Goal: Browse casually: Explore the website without a specific task or goal

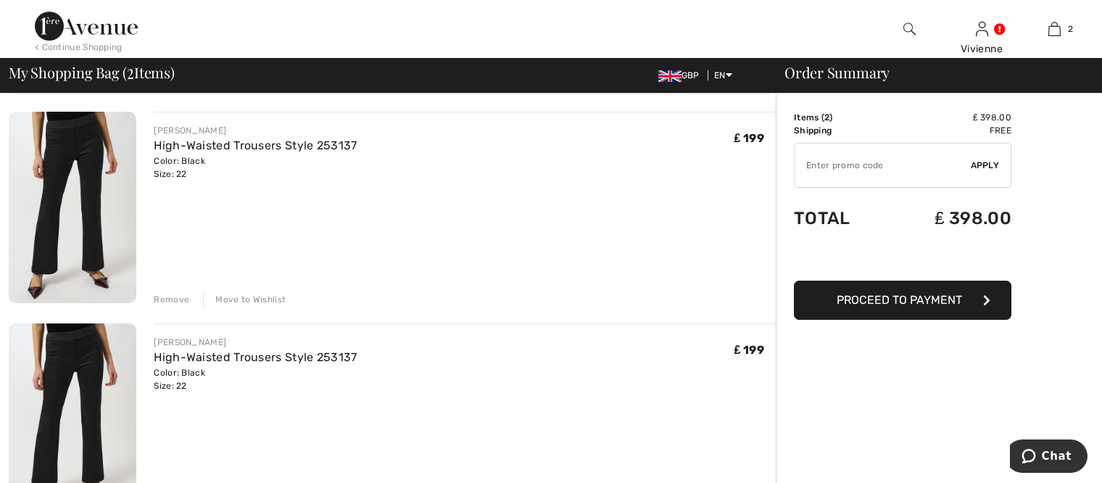
scroll to position [218, 0]
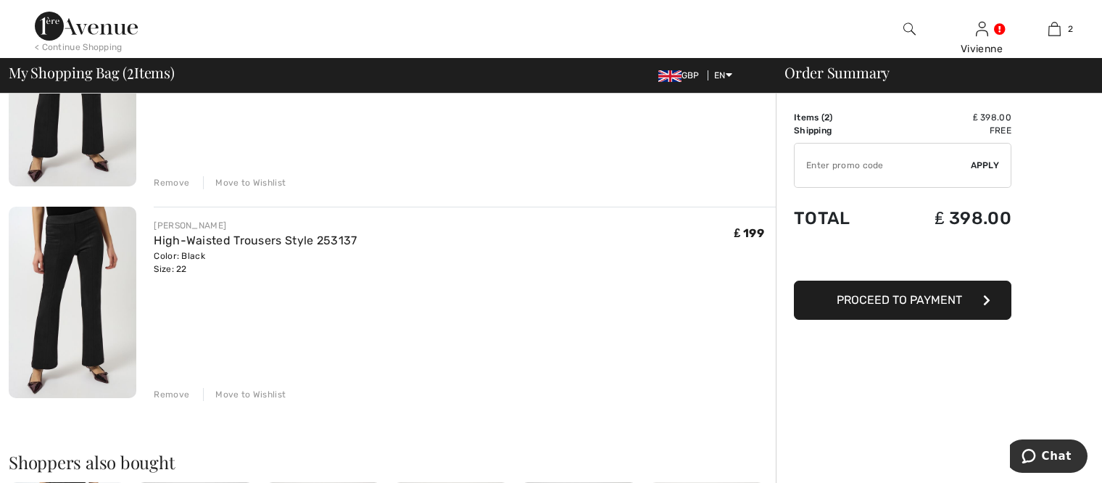
click at [178, 396] on div "Remove" at bounding box center [172, 394] width 36 height 13
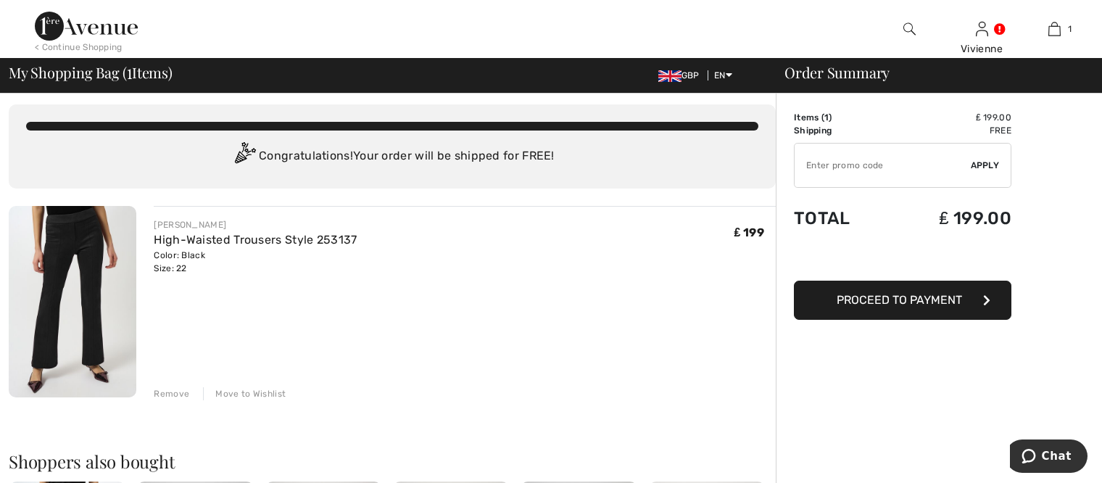
scroll to position [0, 0]
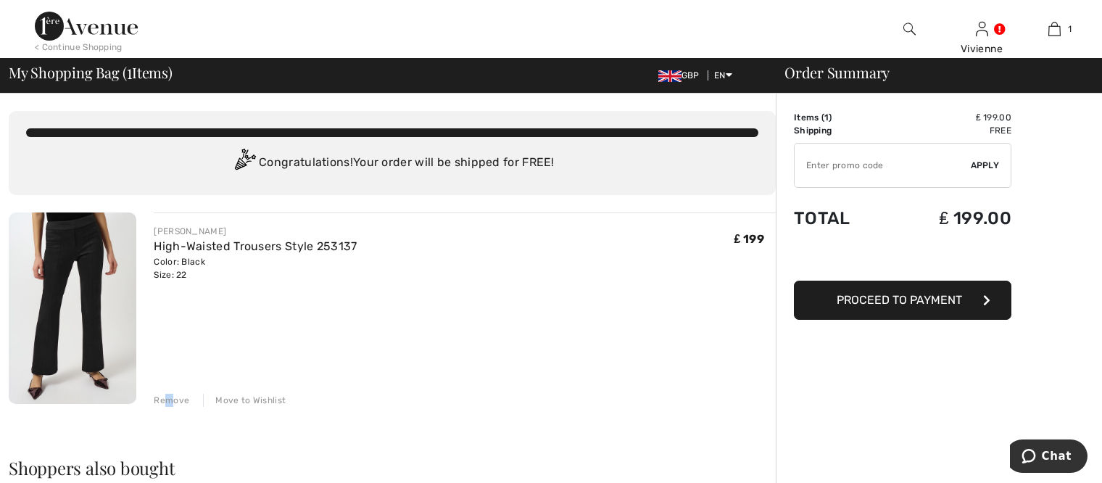
click at [176, 399] on div "Remove" at bounding box center [172, 400] width 36 height 13
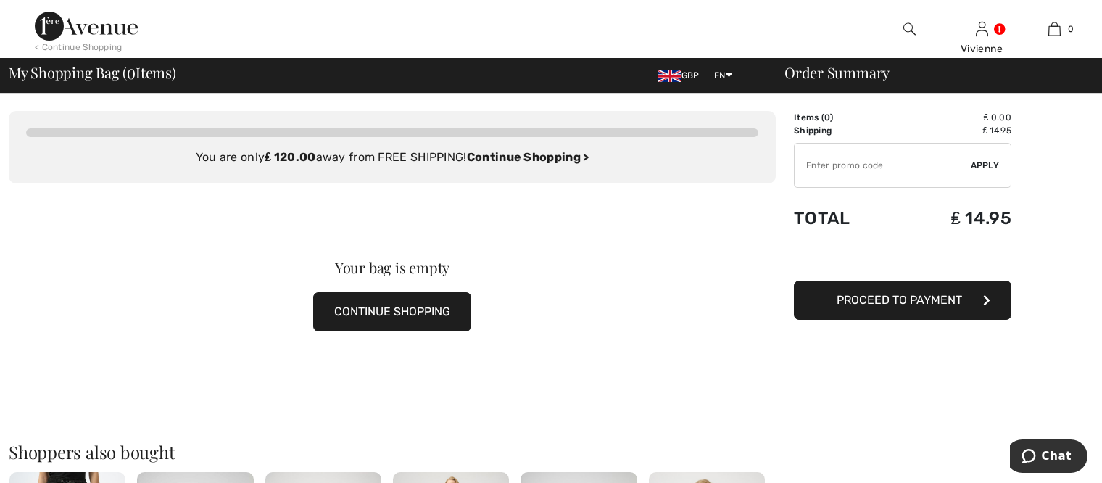
click at [359, 310] on button "CONTINUE SHOPPING" at bounding box center [392, 311] width 158 height 39
click at [384, 312] on button "CONTINUE SHOPPING" at bounding box center [392, 311] width 158 height 39
click at [429, 314] on button "CONTINUE SHOPPING" at bounding box center [392, 311] width 158 height 39
click at [429, 315] on button "CONTINUE SHOPPING" at bounding box center [392, 311] width 158 height 39
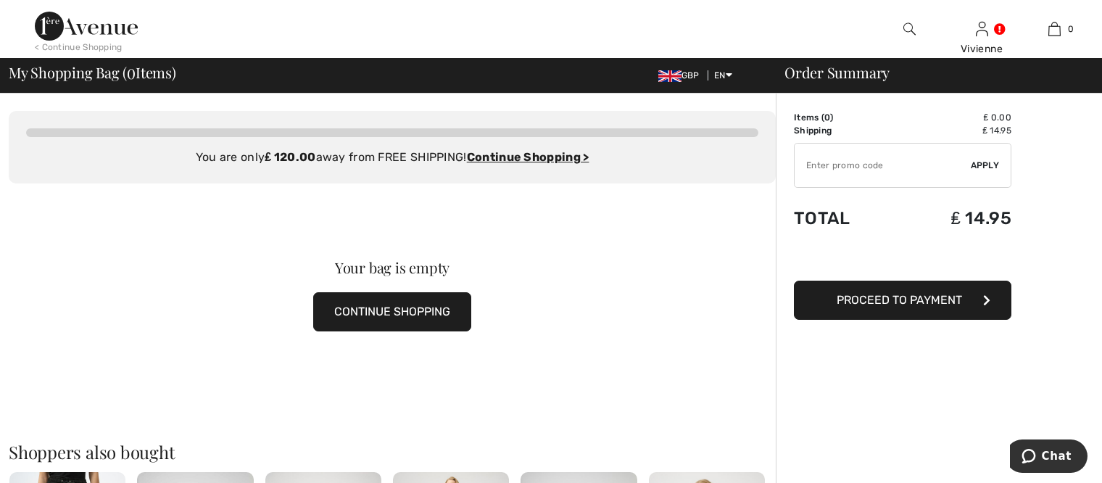
click at [582, 329] on div "Your bag is empty CONTINUE SHOPPING" at bounding box center [392, 295] width 767 height 225
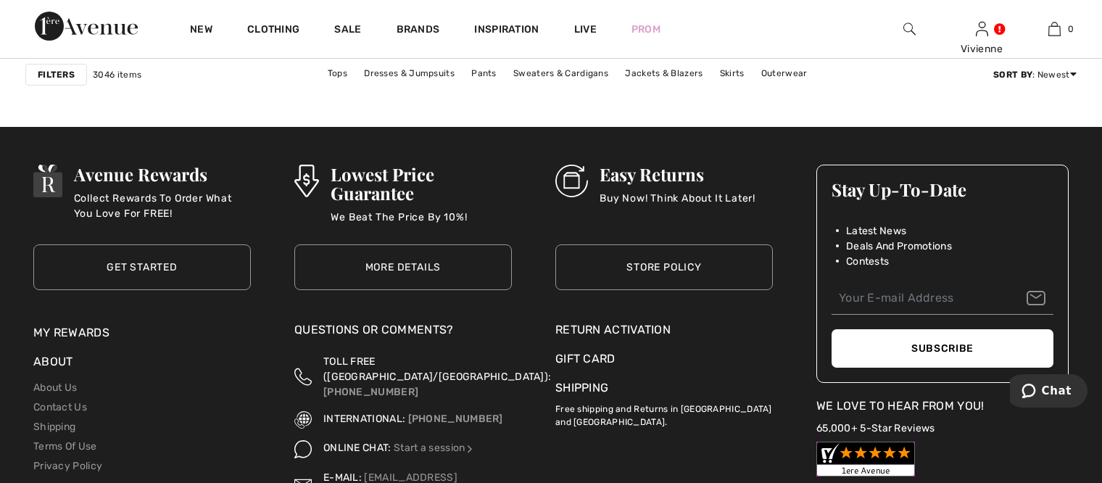
scroll to position [6962, 0]
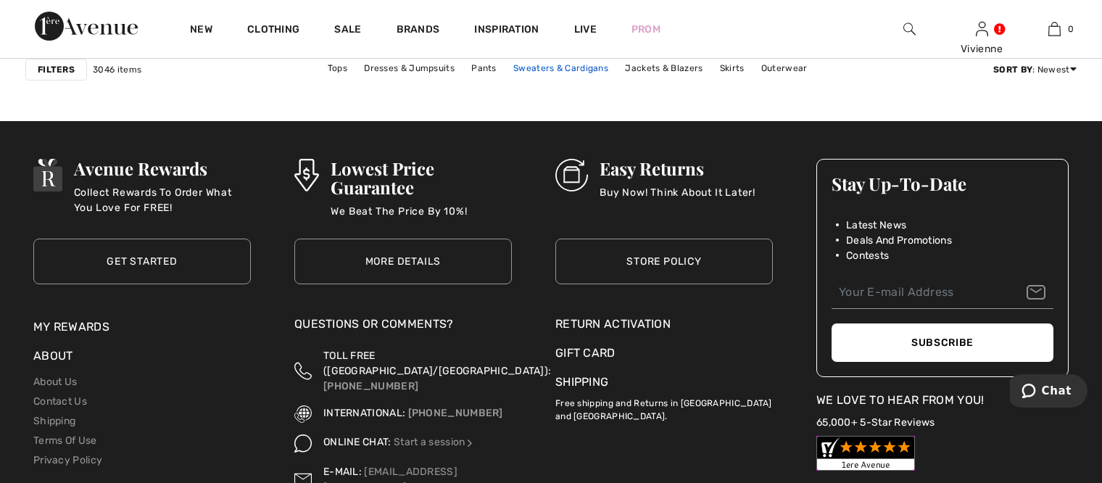
click at [537, 71] on link "Sweaters & Cardigans" at bounding box center [561, 68] width 110 height 19
click at [532, 66] on link "Sweaters & Cardigans" at bounding box center [561, 68] width 110 height 19
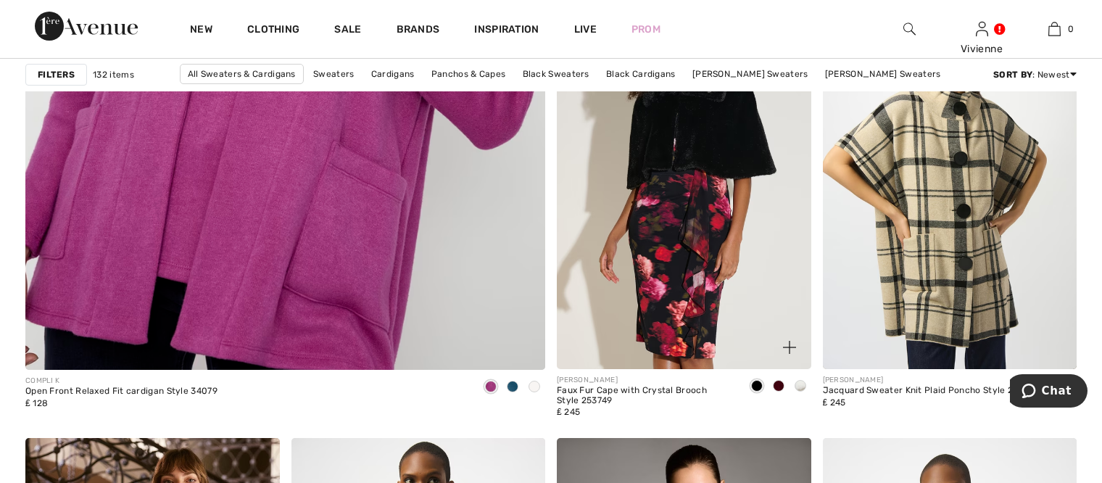
scroll to position [4206, 0]
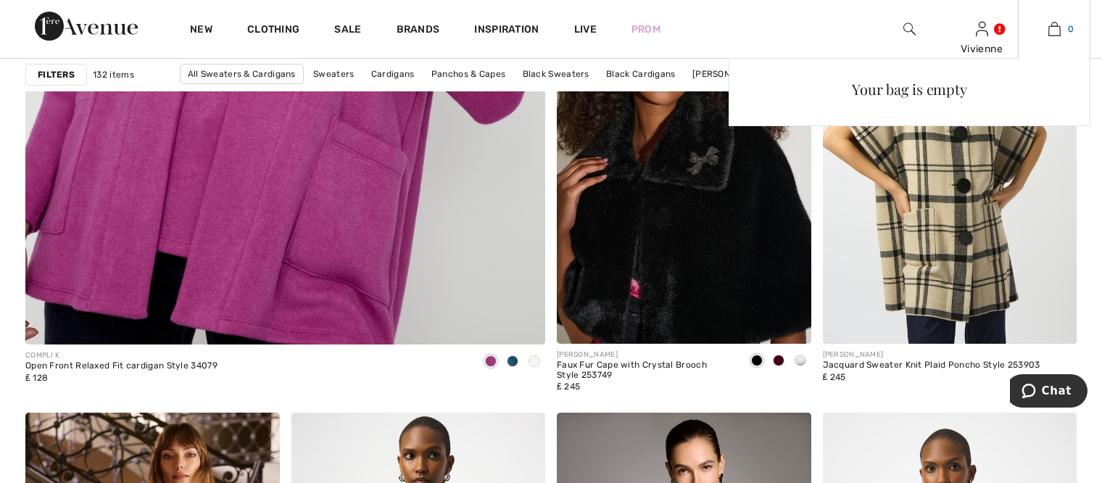
click at [1052, 33] on img at bounding box center [1055, 28] width 12 height 17
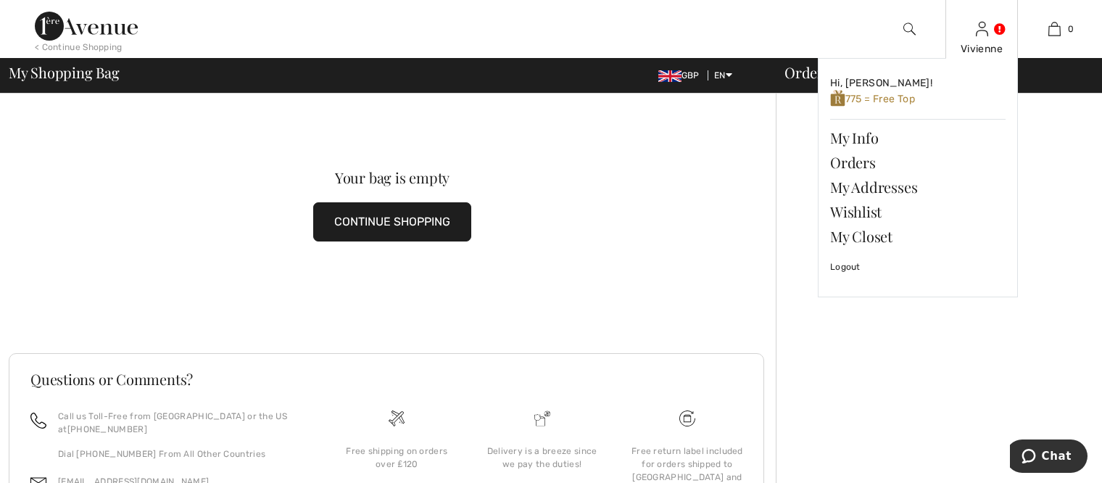
click at [988, 28] on link at bounding box center [982, 29] width 12 height 14
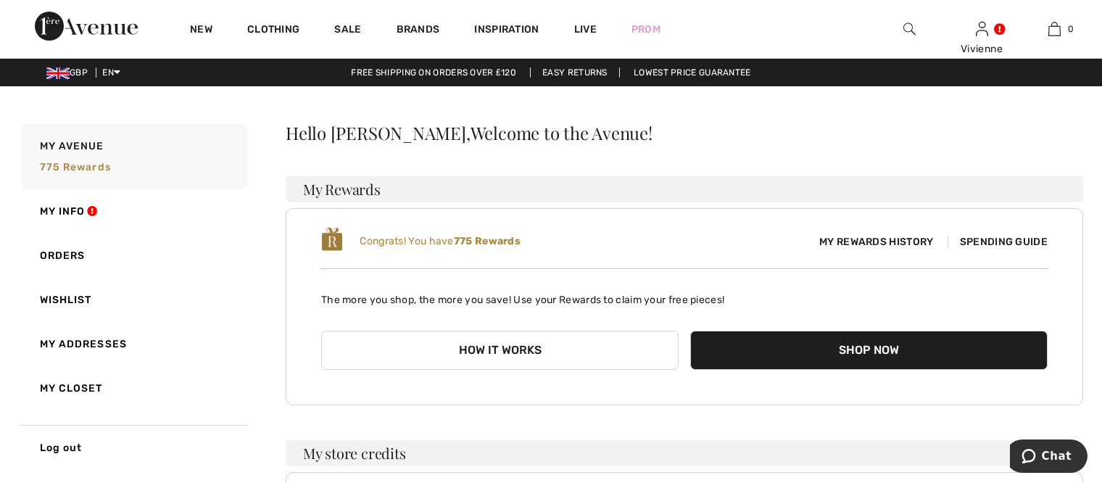
click at [859, 347] on button "Shop Now" at bounding box center [869, 350] width 358 height 39
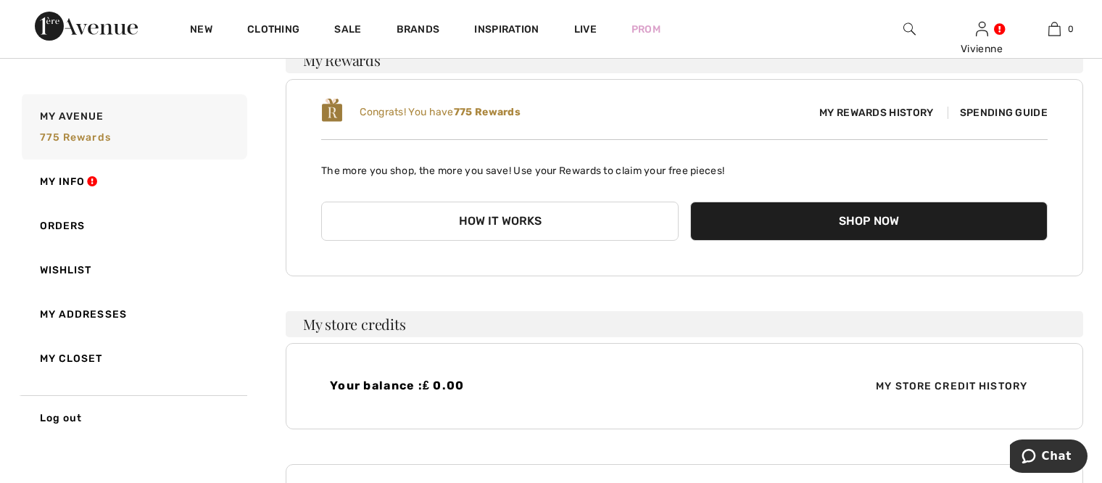
scroll to position [145, 0]
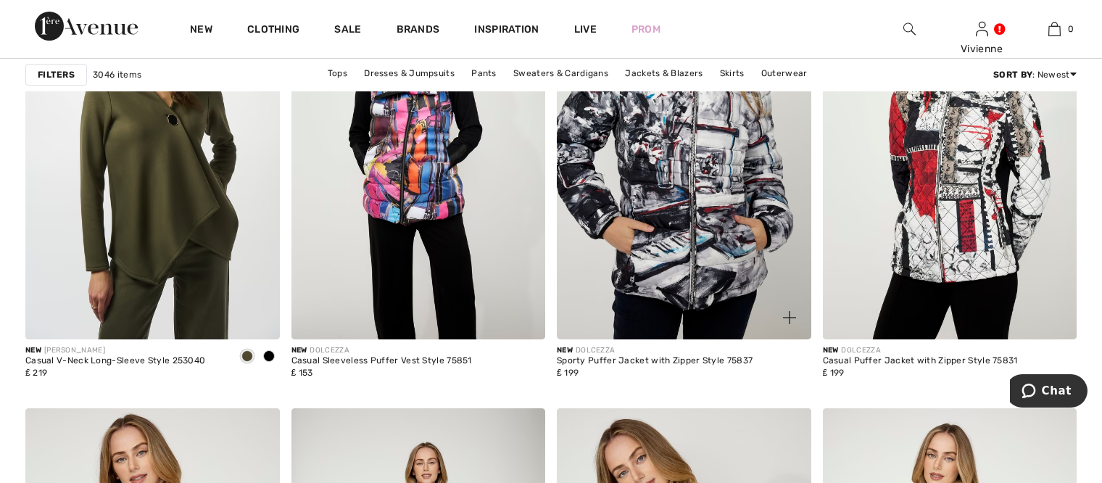
scroll to position [6164, 0]
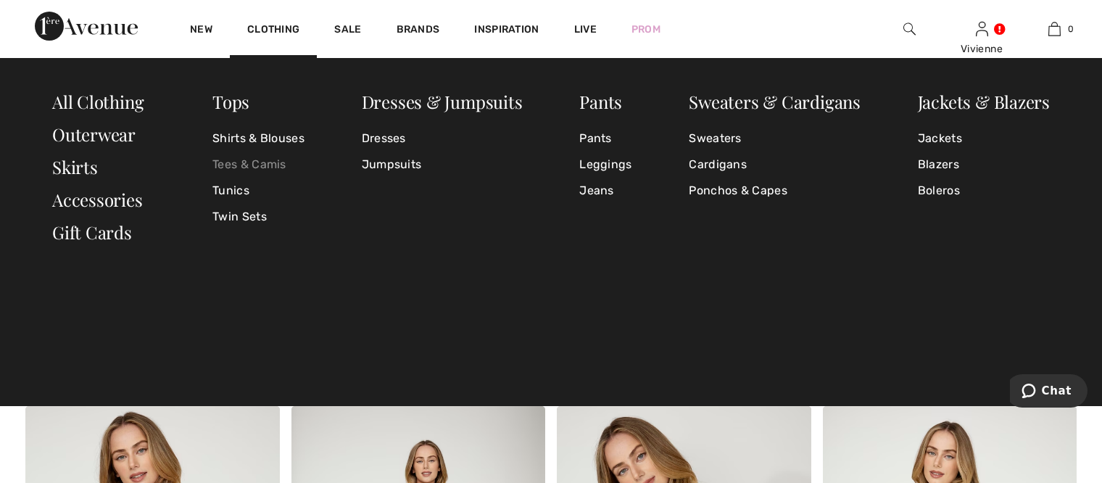
click at [223, 162] on link "Tees & Camis" at bounding box center [258, 165] width 92 height 26
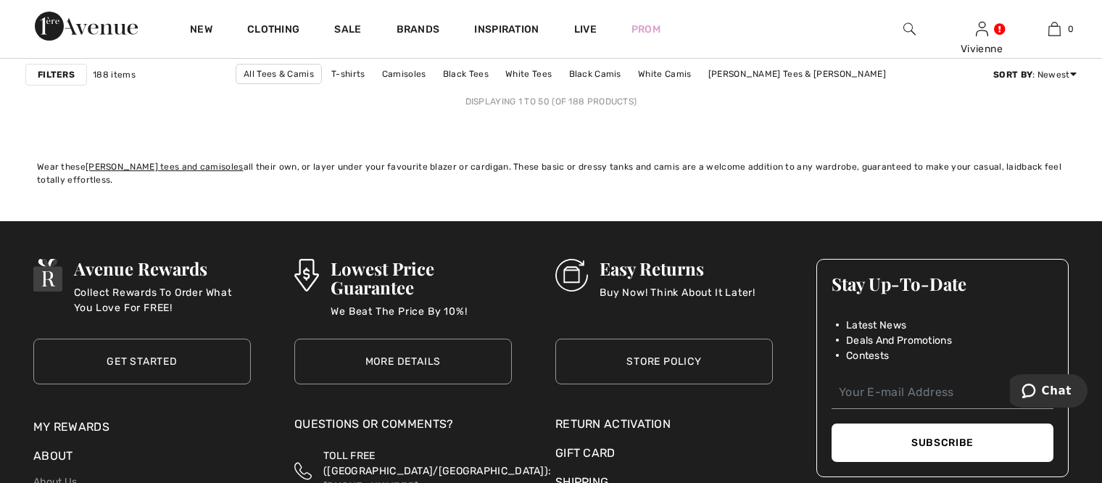
scroll to position [6962, 0]
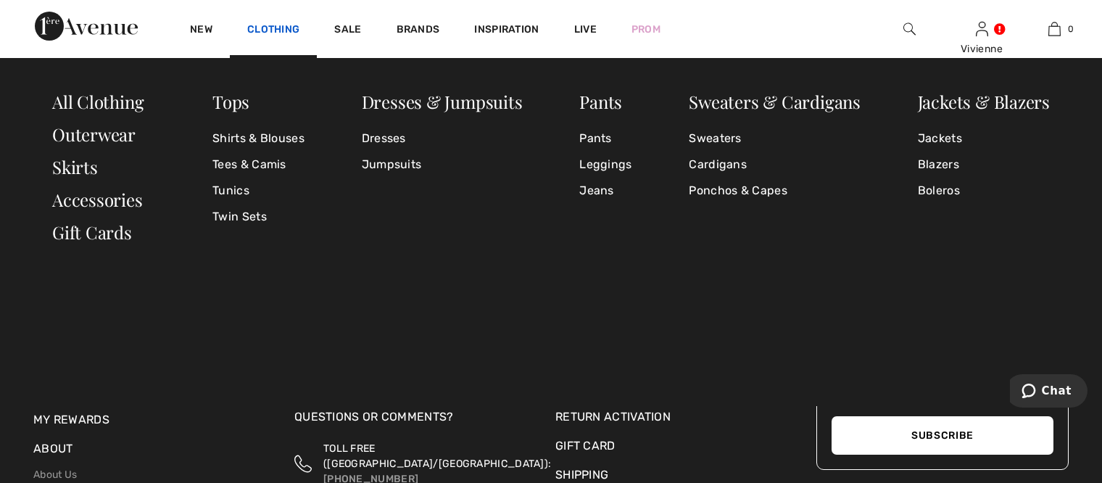
click at [286, 30] on link "Clothing" at bounding box center [273, 30] width 52 height 15
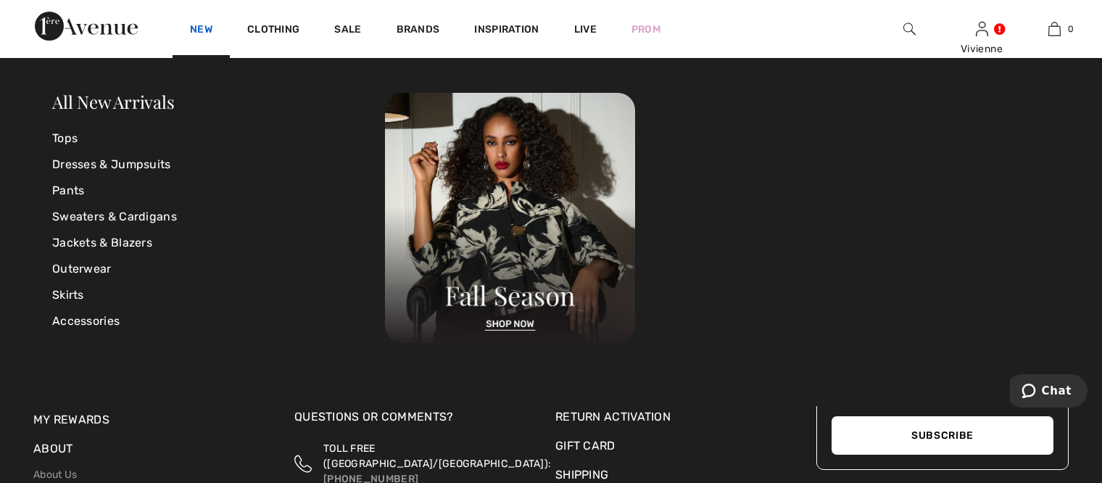
click at [195, 25] on link "New" at bounding box center [201, 30] width 22 height 15
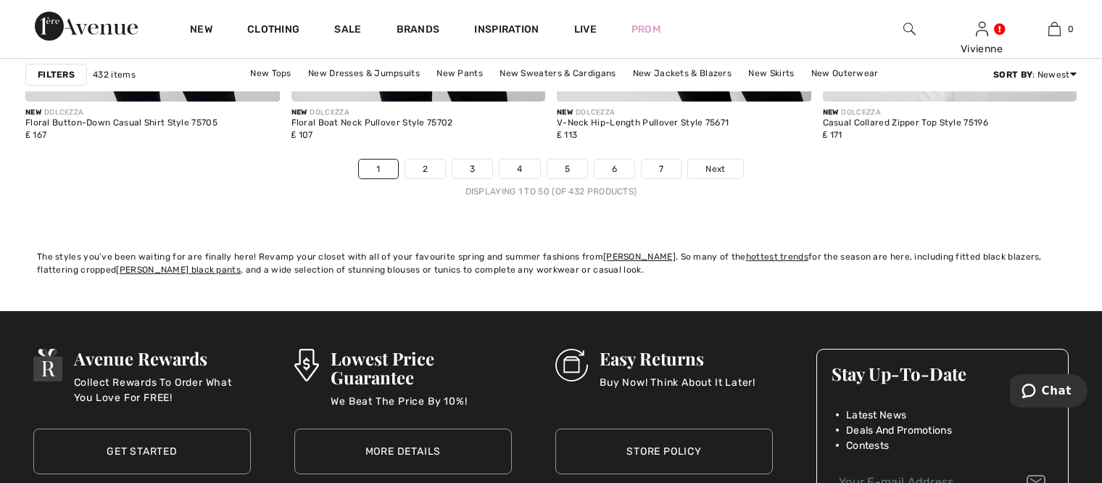
scroll to position [6817, 0]
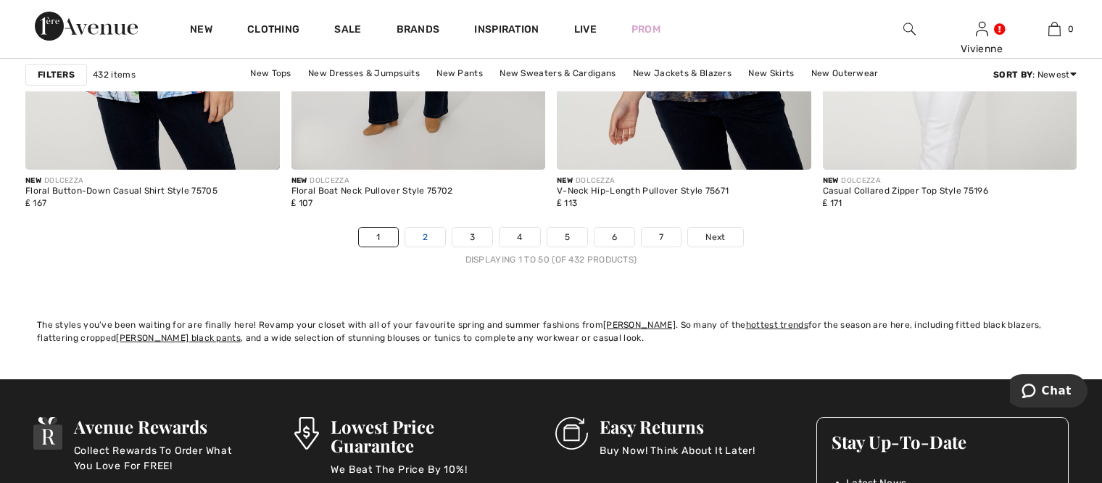
click at [424, 236] on link "2" at bounding box center [425, 237] width 40 height 19
click at [426, 235] on link "2" at bounding box center [425, 237] width 40 height 19
click at [411, 231] on link "2" at bounding box center [425, 237] width 40 height 19
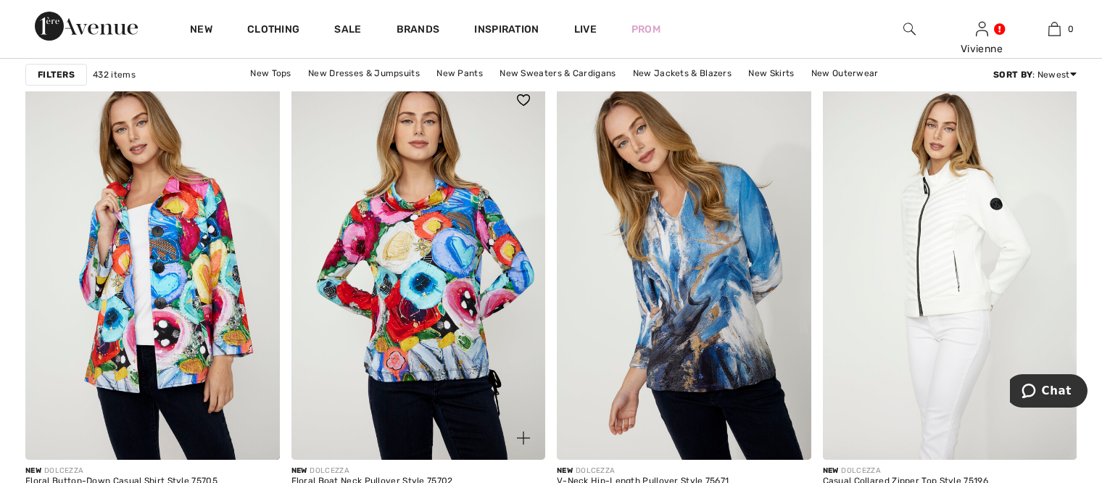
scroll to position [6527, 0]
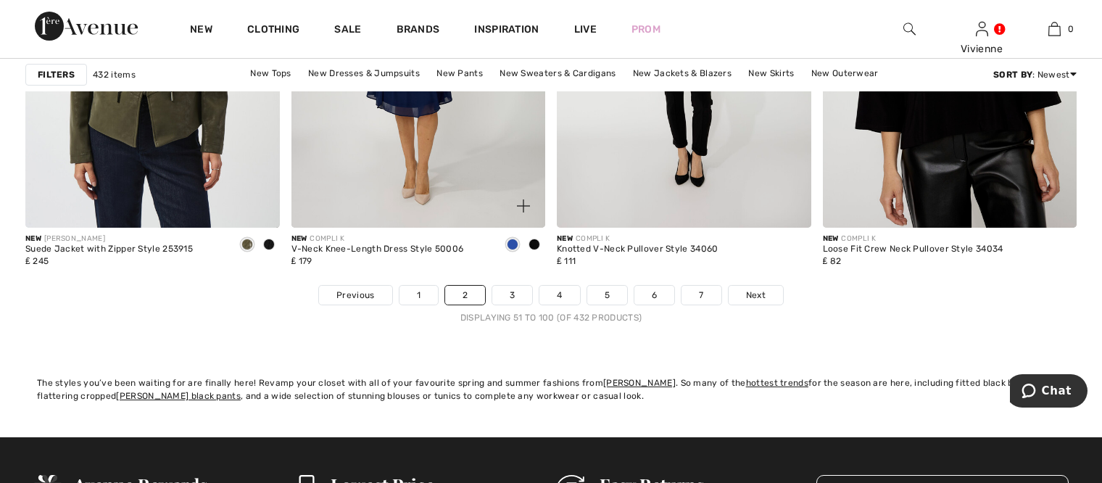
scroll to position [6672, 0]
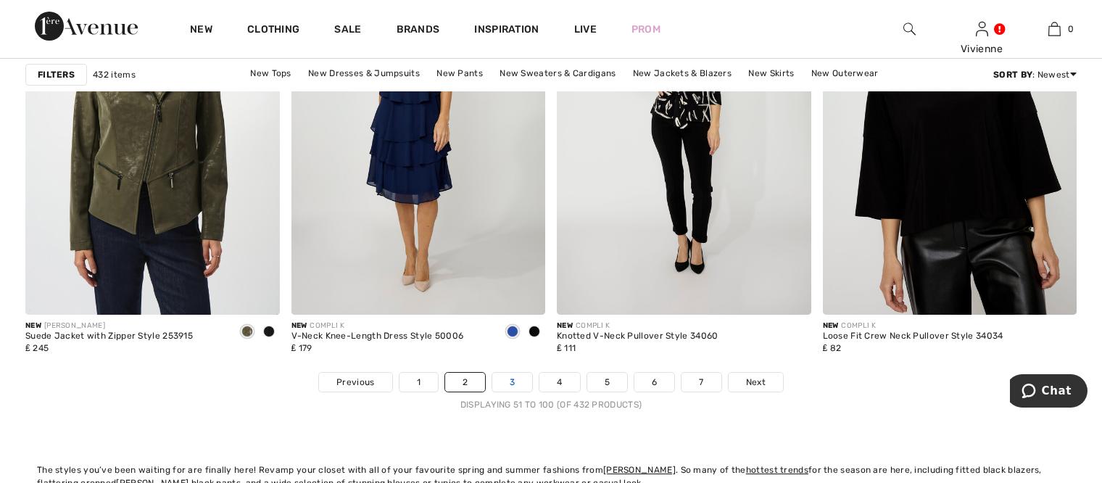
click at [514, 376] on link "3" at bounding box center [512, 382] width 40 height 19
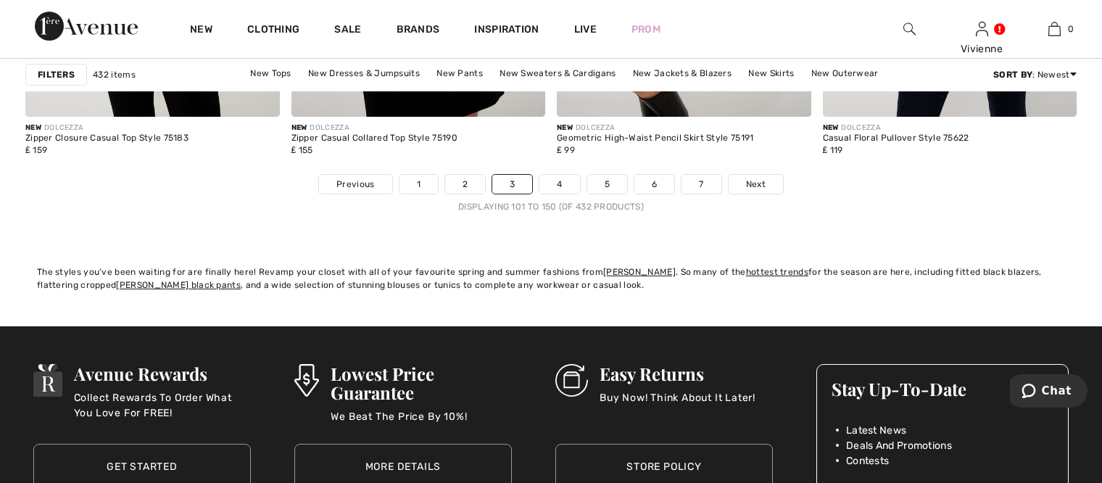
scroll to position [6962, 0]
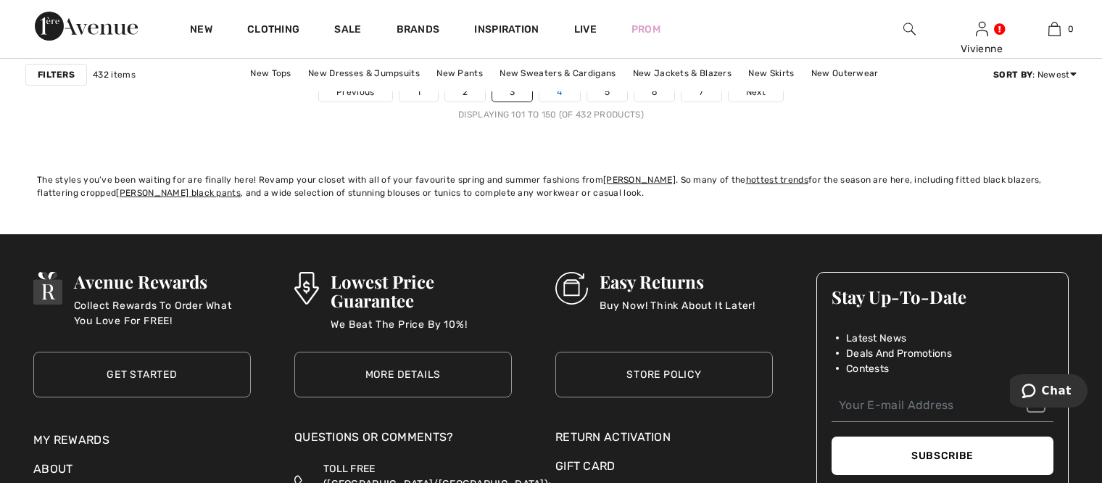
click at [568, 94] on link "4" at bounding box center [560, 92] width 40 height 19
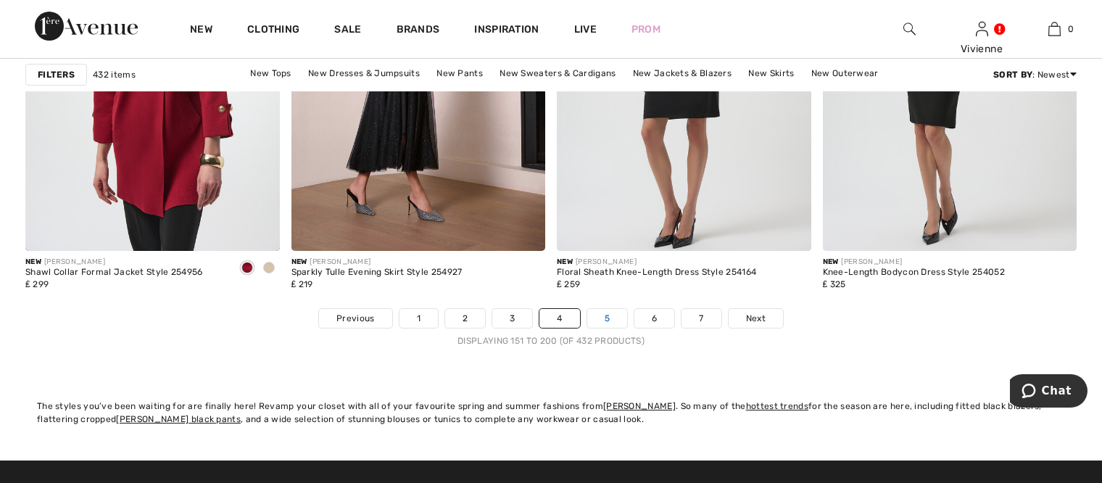
scroll to position [6744, 0]
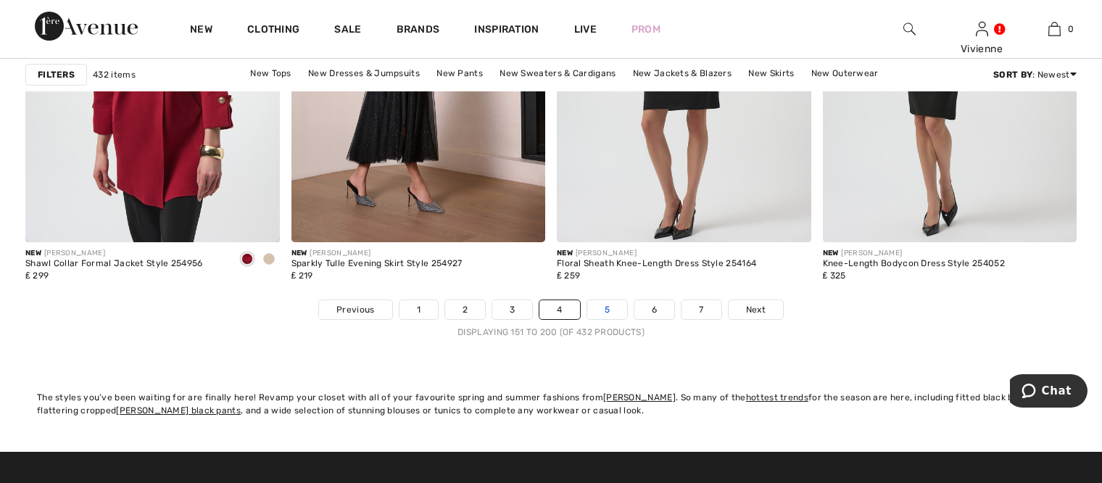
click at [601, 309] on link "5" at bounding box center [607, 309] width 40 height 19
click at [603, 306] on link "5" at bounding box center [607, 309] width 40 height 19
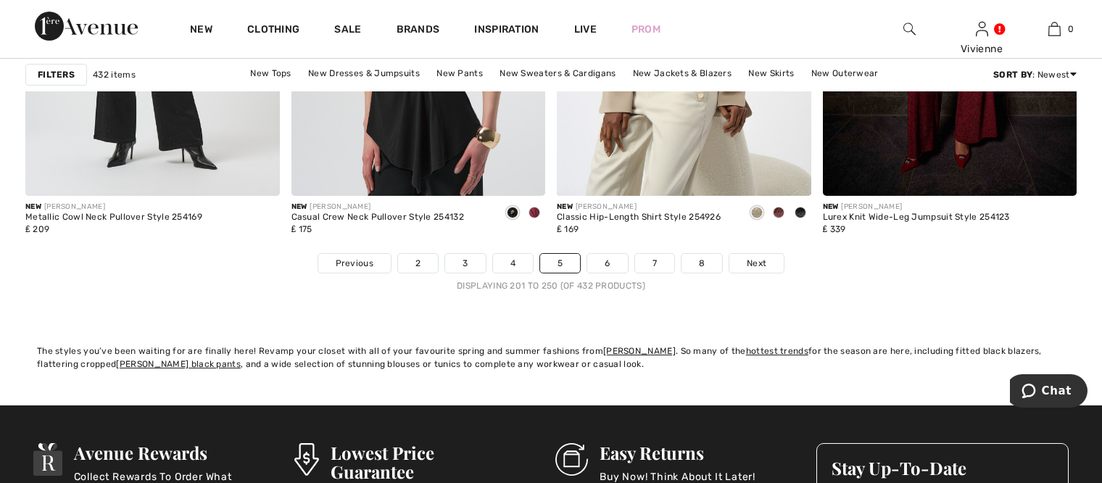
scroll to position [6817, 0]
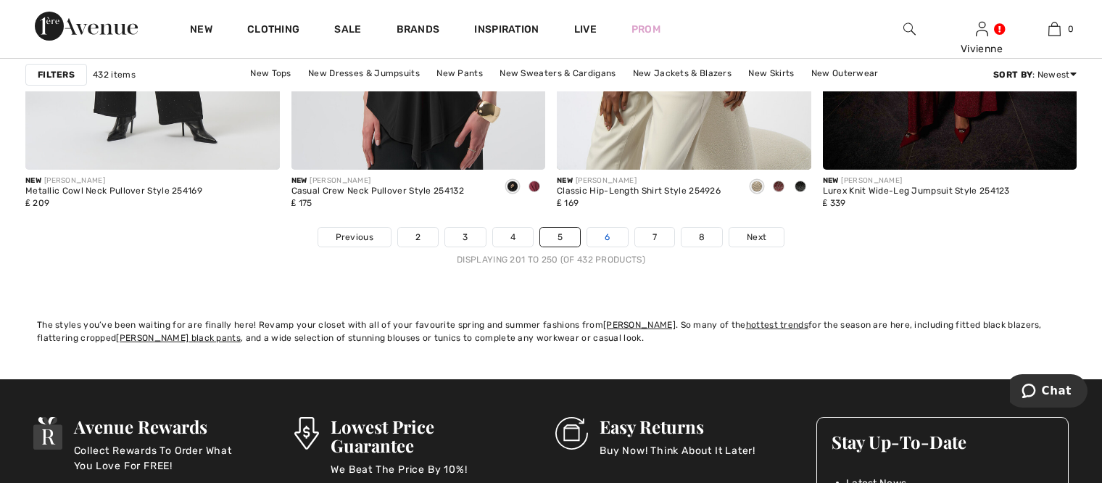
click at [606, 235] on link "6" at bounding box center [607, 237] width 40 height 19
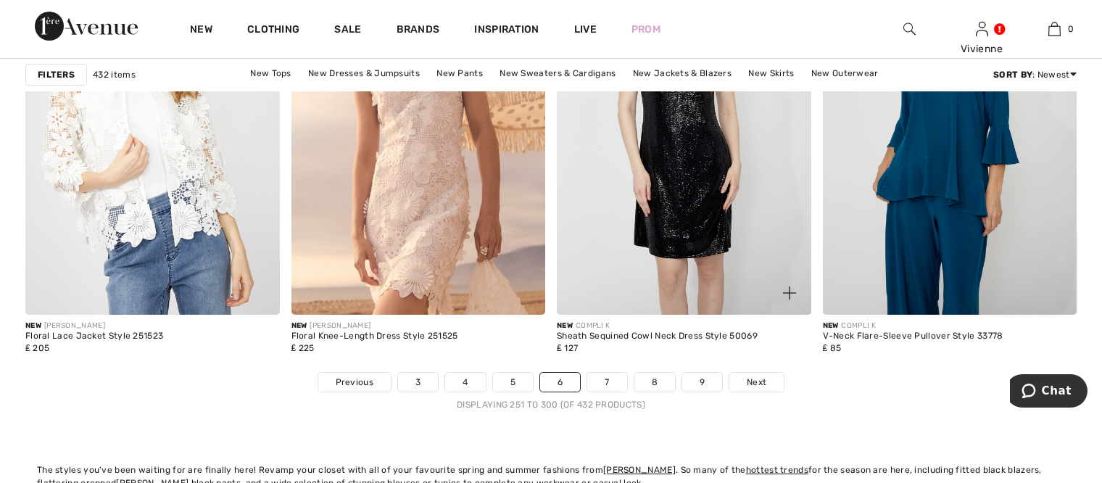
scroll to position [6744, 0]
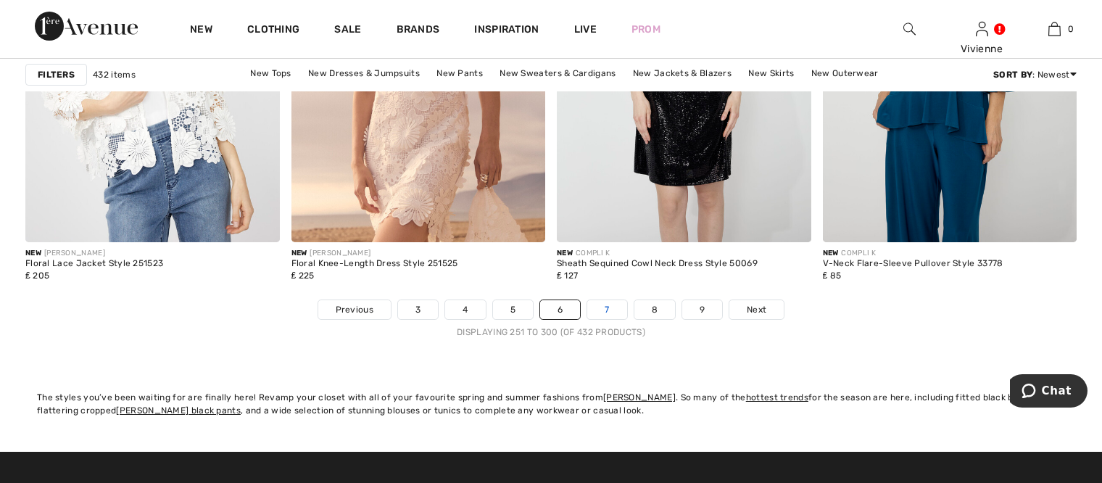
click at [612, 315] on link "7" at bounding box center [606, 309] width 39 height 19
click at [619, 311] on link "7" at bounding box center [606, 309] width 39 height 19
click at [620, 311] on link "7" at bounding box center [606, 309] width 39 height 19
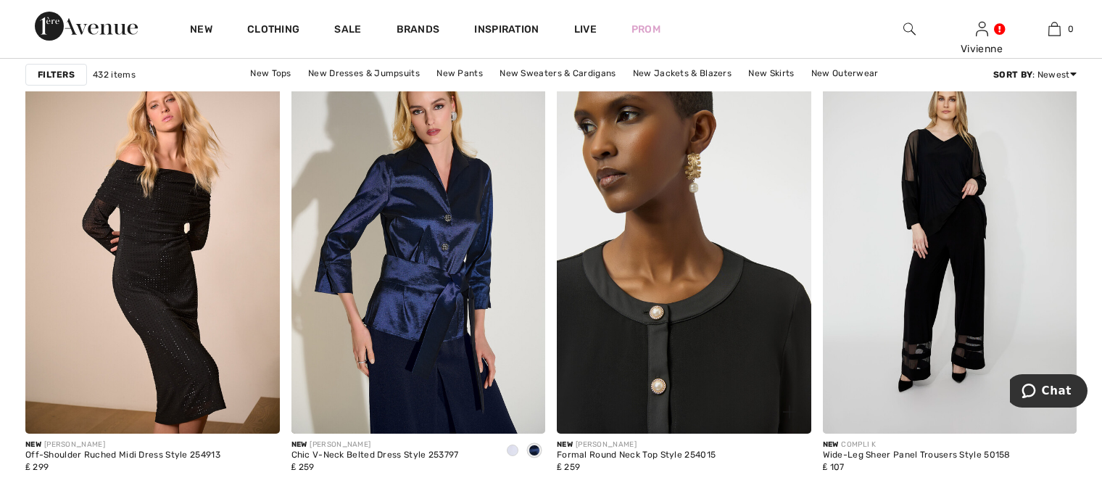
scroll to position [6672, 0]
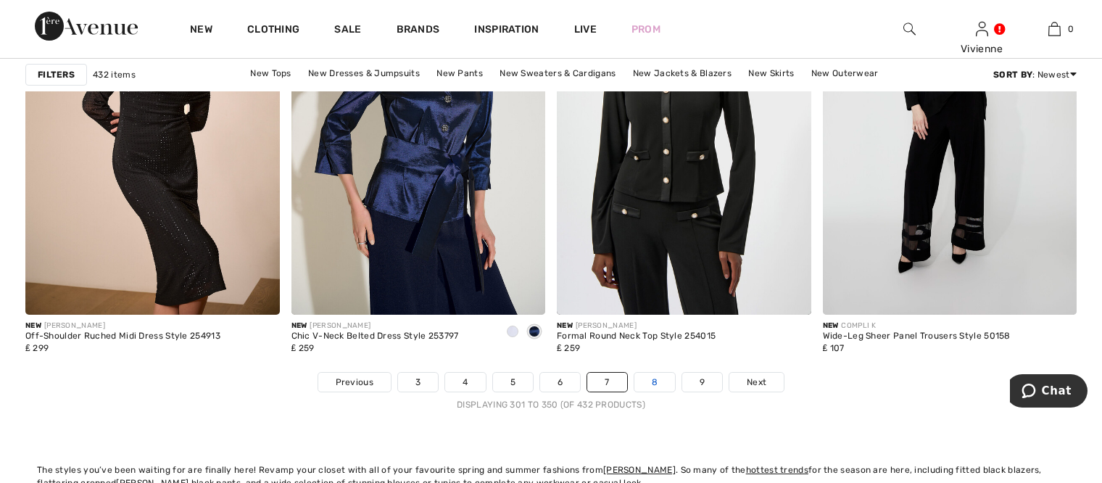
click at [663, 382] on link "8" at bounding box center [655, 382] width 41 height 19
click at [649, 379] on link "8" at bounding box center [655, 382] width 41 height 19
click at [647, 381] on link "8" at bounding box center [655, 382] width 41 height 19
click at [652, 378] on link "8" at bounding box center [655, 382] width 41 height 19
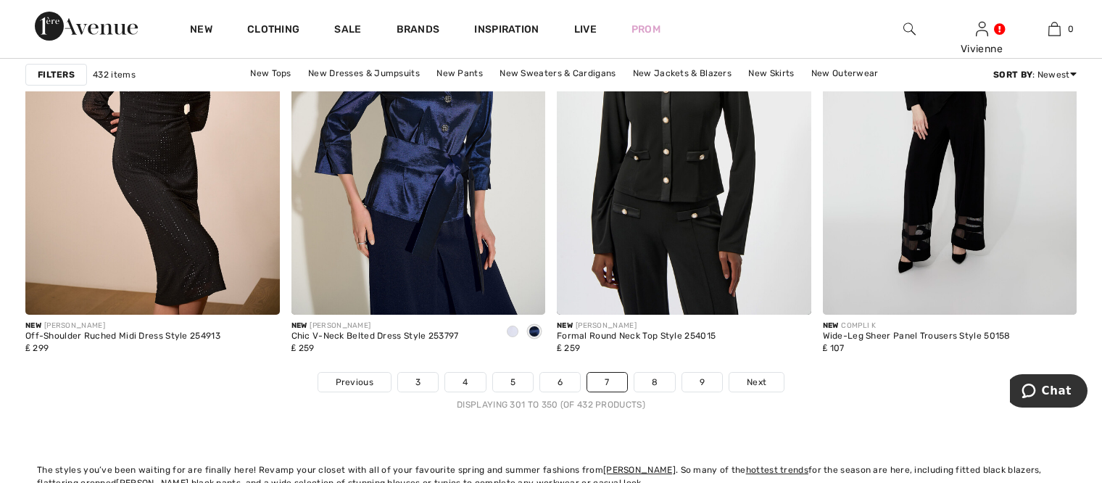
click at [665, 399] on div "Displaying 301 to 350 (of 432 products)" at bounding box center [551, 404] width 1052 height 13
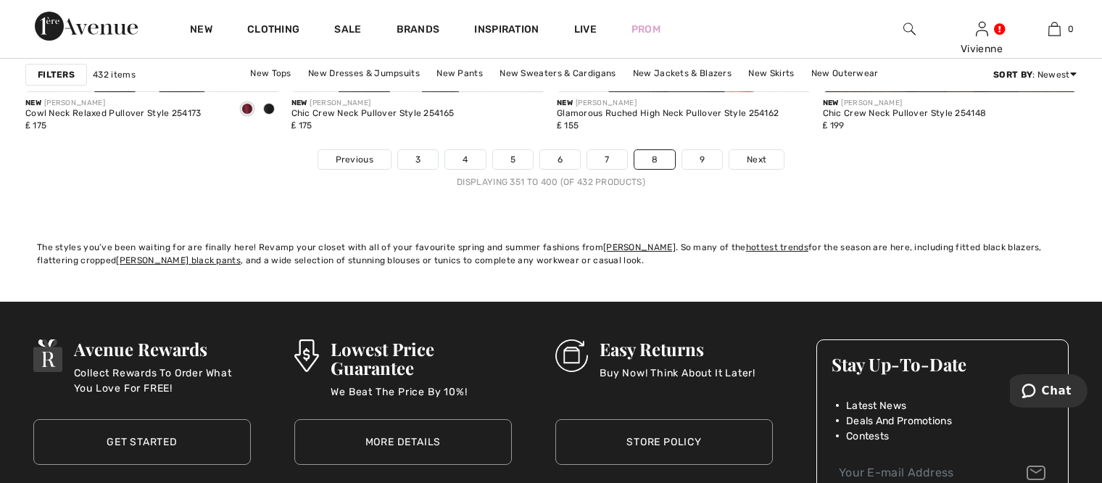
scroll to position [6817, 0]
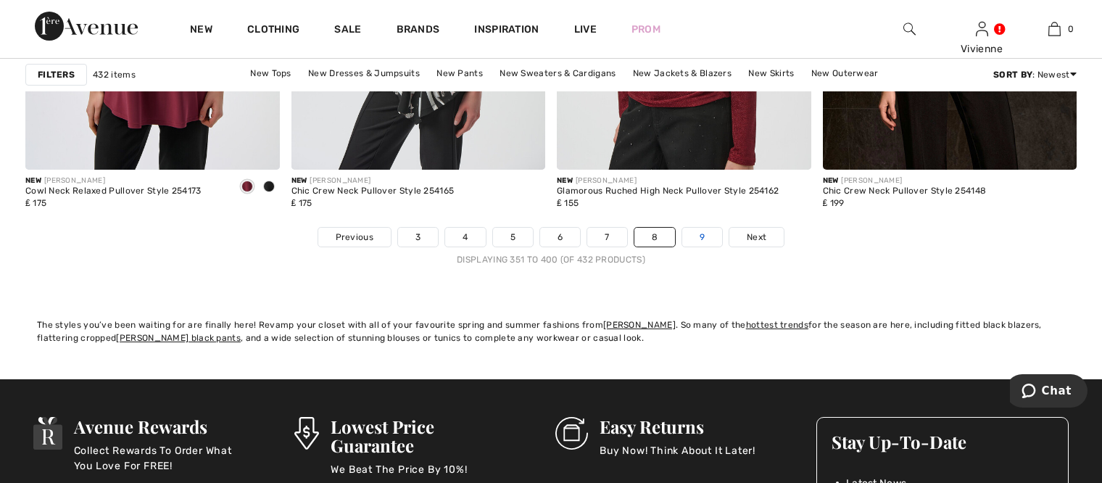
click at [698, 234] on link "9" at bounding box center [702, 237] width 40 height 19
click at [700, 235] on link "9" at bounding box center [702, 237] width 40 height 19
click at [709, 239] on link "9" at bounding box center [702, 237] width 40 height 19
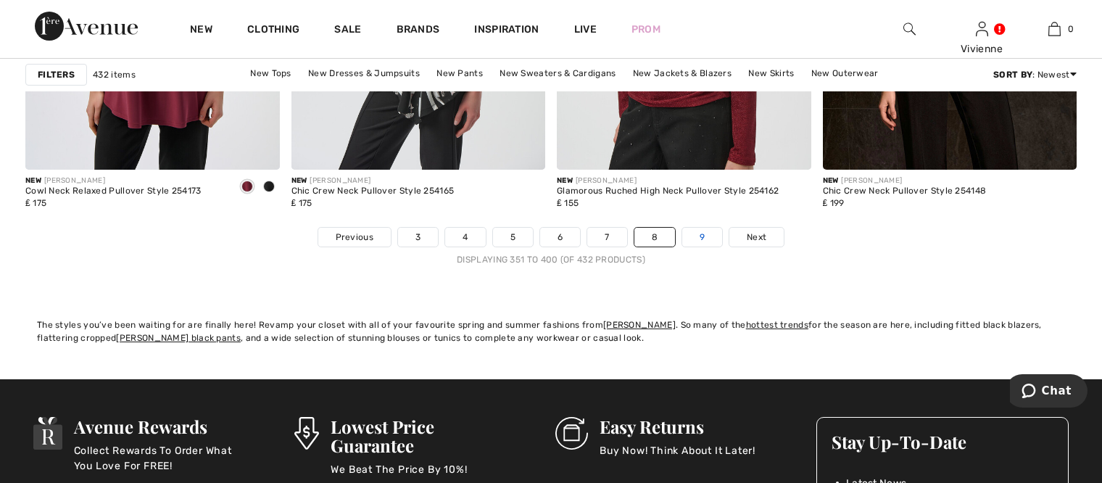
click at [709, 239] on link "9" at bounding box center [702, 237] width 40 height 19
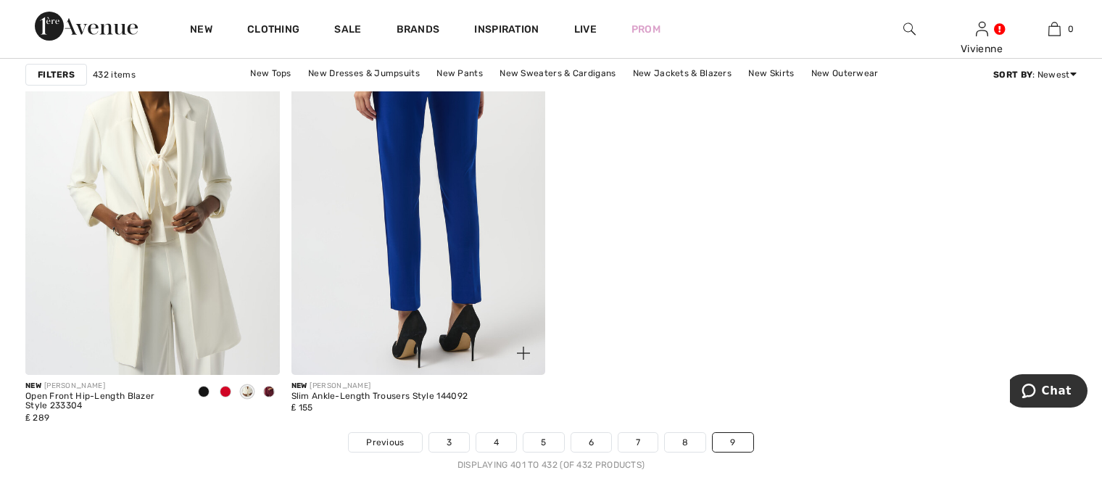
scroll to position [4641, 0]
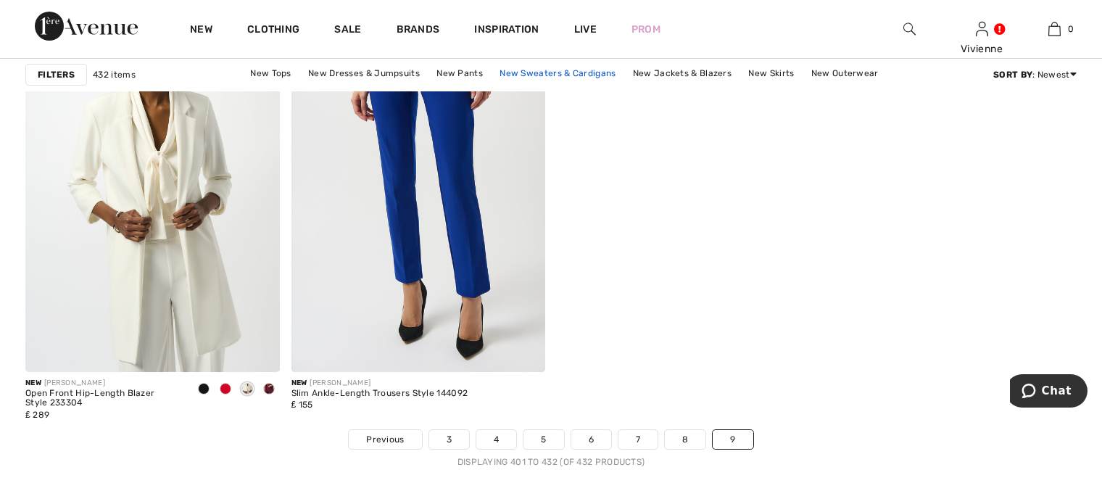
click at [535, 73] on link "New Sweaters & Cardigans" at bounding box center [557, 73] width 131 height 19
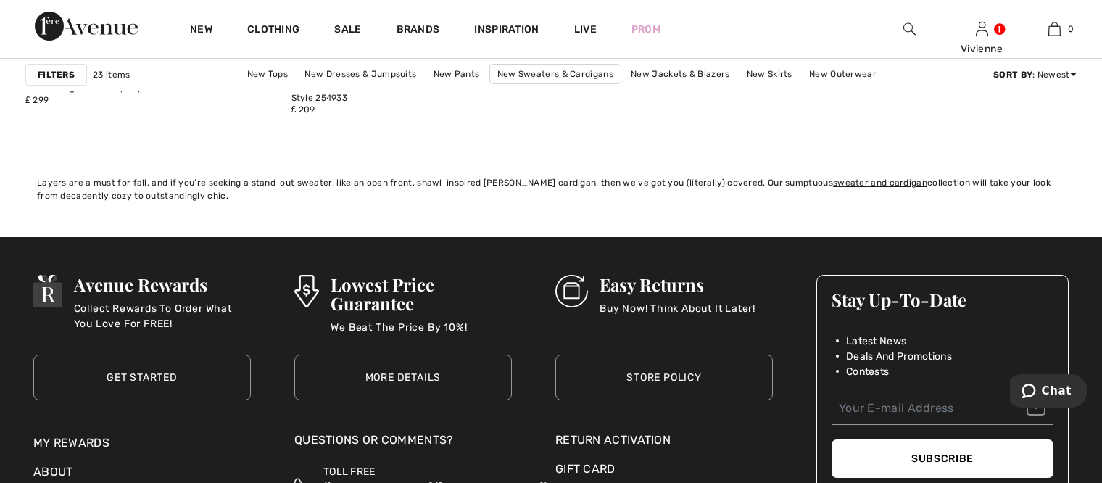
scroll to position [3408, 0]
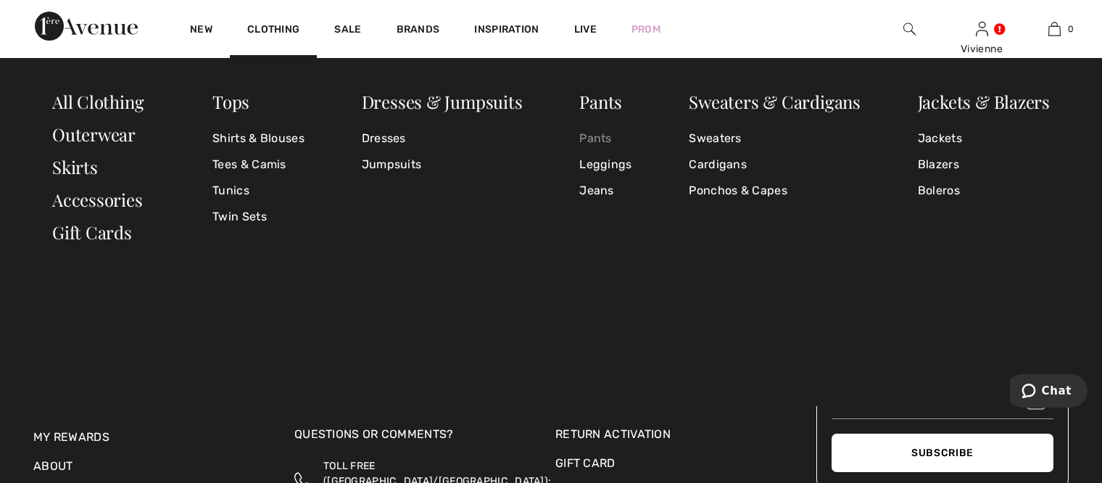
click at [590, 140] on link "Pants" at bounding box center [605, 138] width 52 height 26
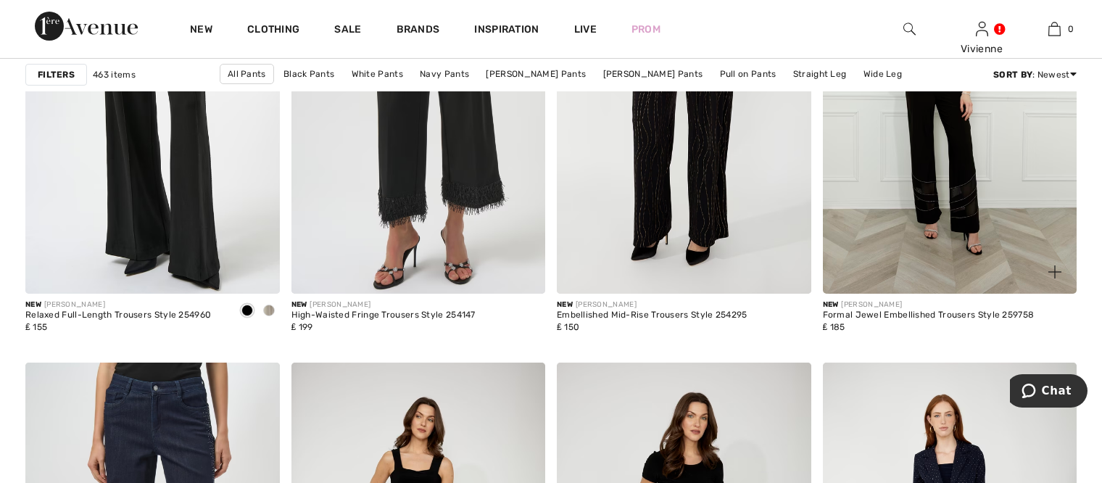
scroll to position [1233, 0]
